Goal: Information Seeking & Learning: Find specific fact

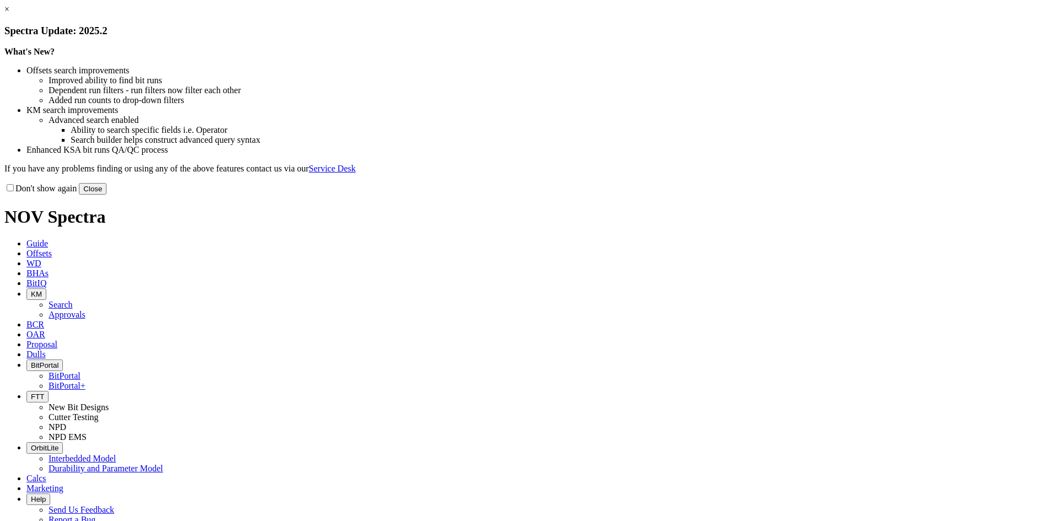
click at [106, 195] on button "Close" at bounding box center [93, 189] width 28 height 12
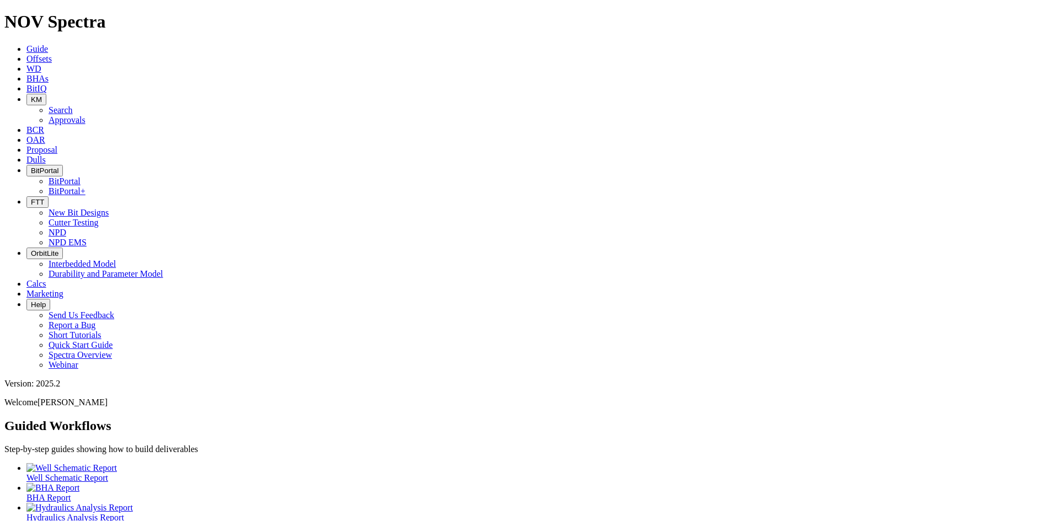
click at [58, 167] on span "BitPortal" at bounding box center [45, 171] width 28 height 8
click at [439, 418] on h2 "Guided Workflows" at bounding box center [529, 425] width 1050 height 15
click at [44, 198] on span "FTT" at bounding box center [37, 202] width 13 height 8
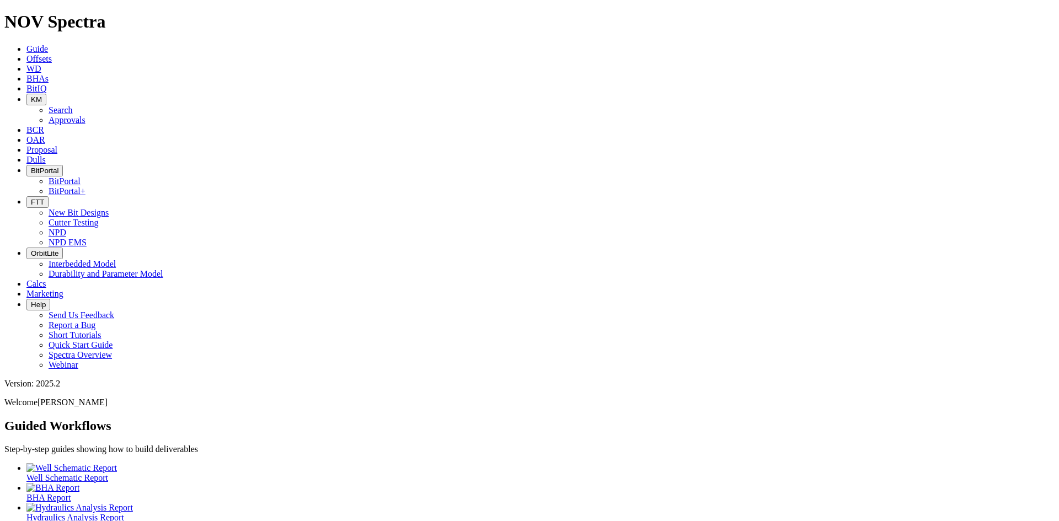
click at [427, 418] on h2 "Guided Workflows" at bounding box center [529, 425] width 1050 height 15
click at [52, 54] on span "Offsets" at bounding box center [38, 58] width 25 height 9
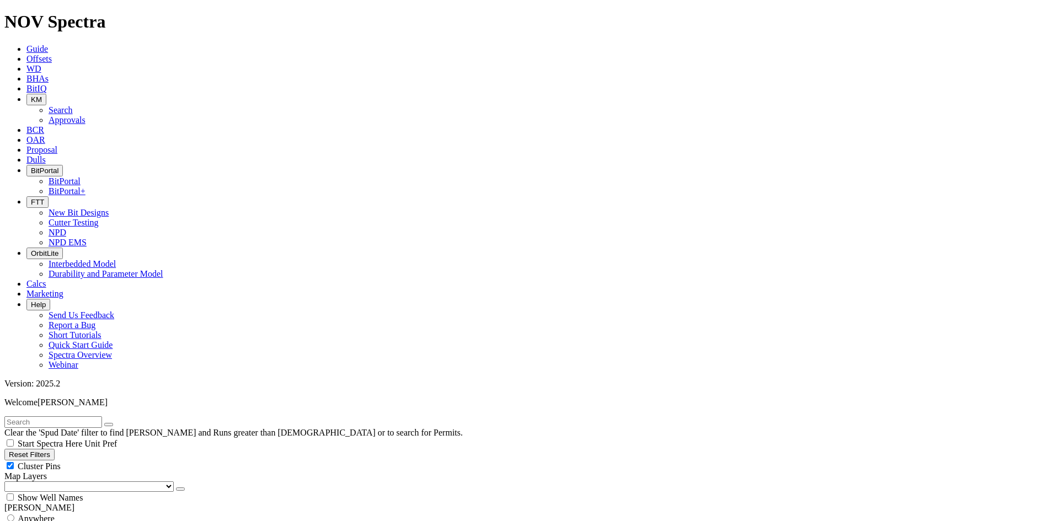
click at [88, 416] on input "text" at bounding box center [53, 422] width 98 height 12
paste input "E1491"
type input "E1491"
click at [120, 425] on icon "submit" at bounding box center [120, 425] width 0 height 0
click at [65, 513] on div "Anywhere" at bounding box center [529, 518] width 1050 height 11
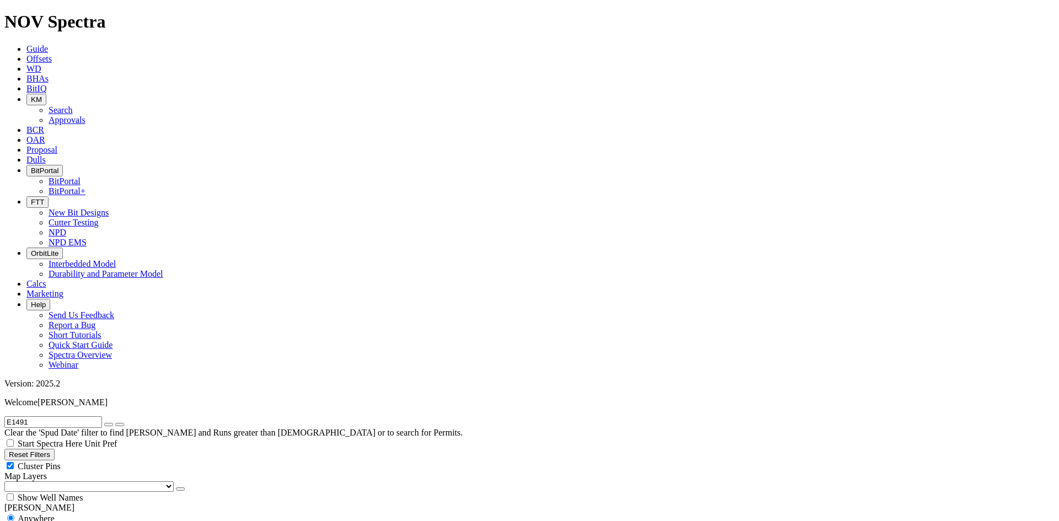
radio input "true"
radio input "false"
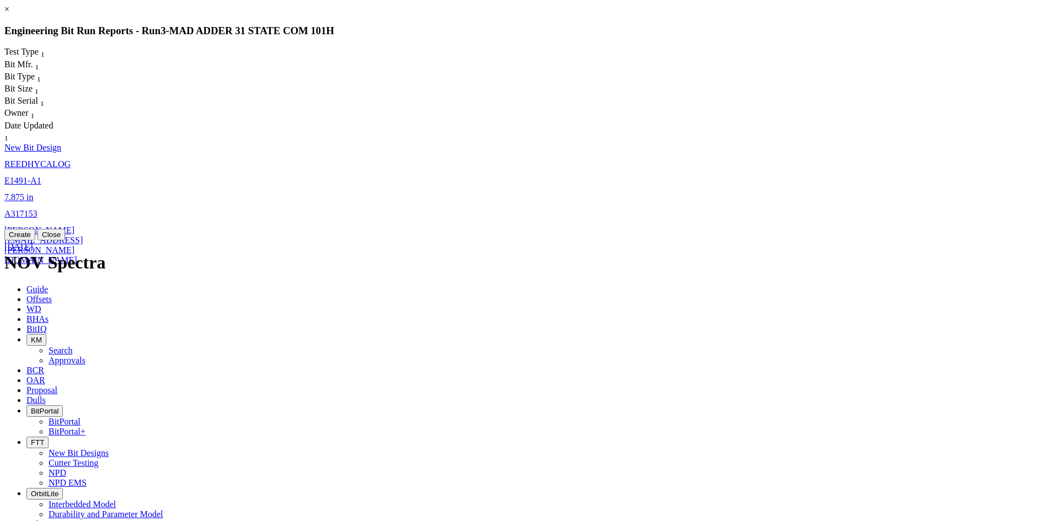
click at [24, 192] on span "7.875" at bounding box center [14, 196] width 20 height 9
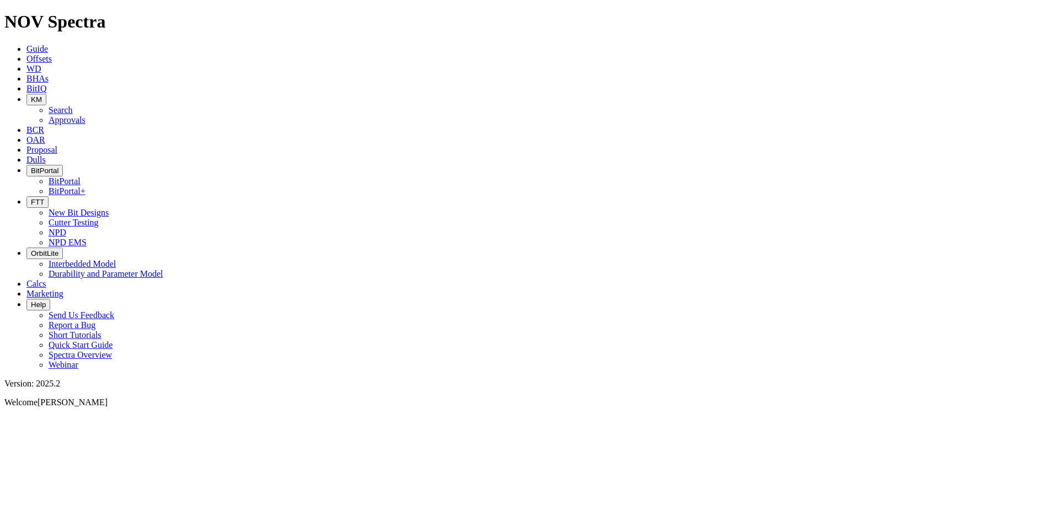
select select "New Bit Design"
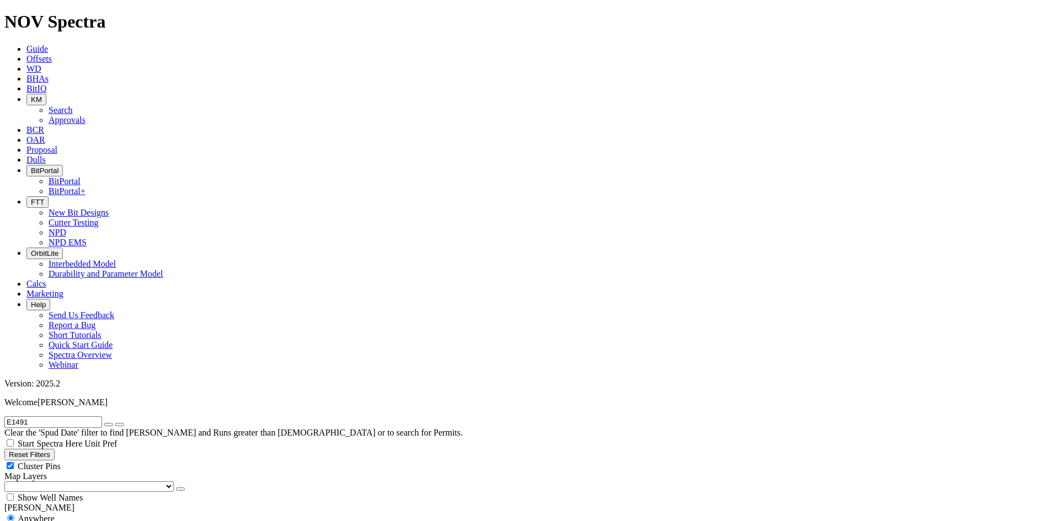
radio input "false"
radio input "true"
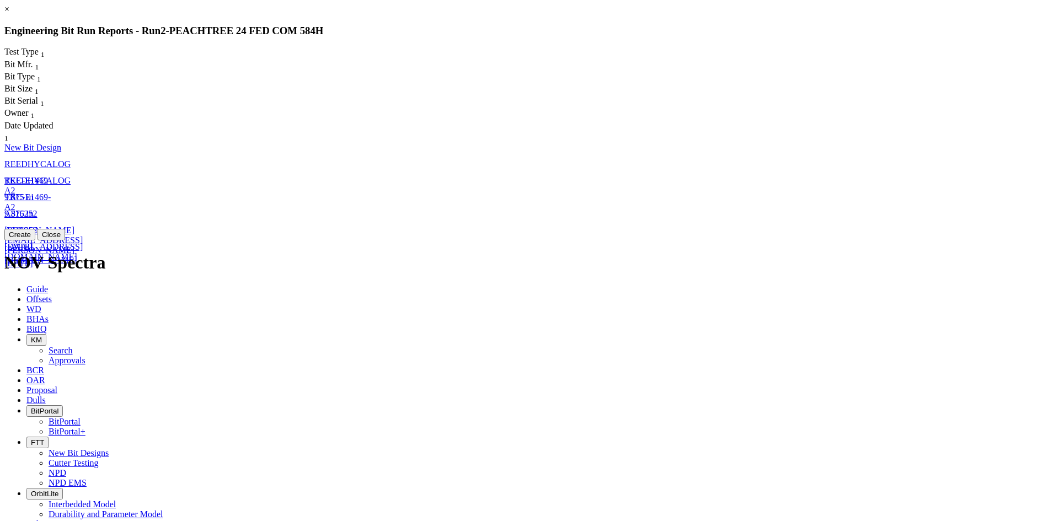
click at [24, 192] on span "9.875" at bounding box center [14, 196] width 20 height 9
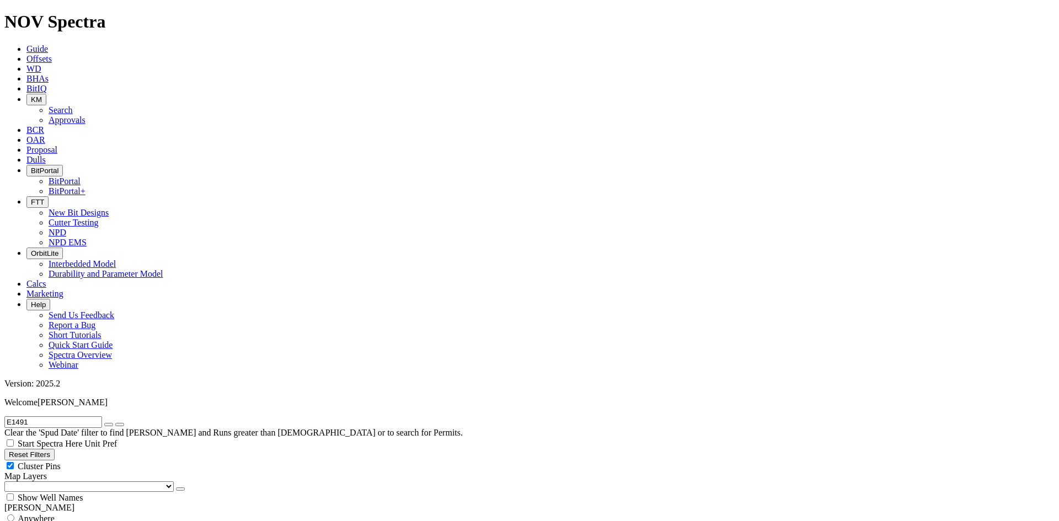
select select "New Bit Design"
